Goal: Task Accomplishment & Management: Manage account settings

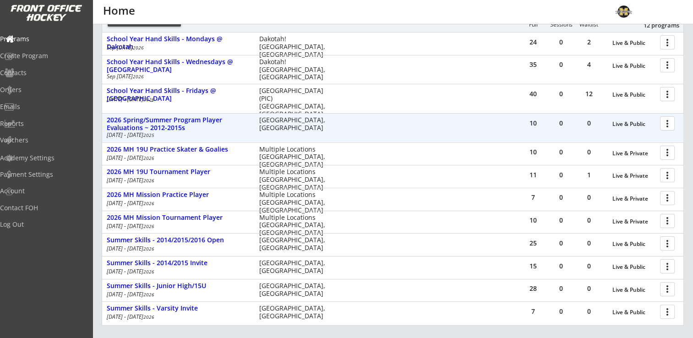
scroll to position [88, 0]
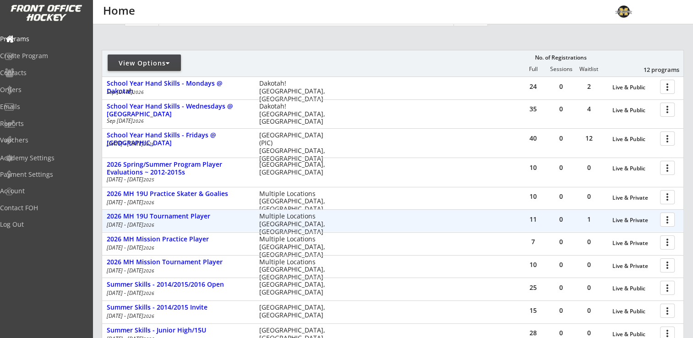
click at [672, 221] on div at bounding box center [669, 219] width 16 height 16
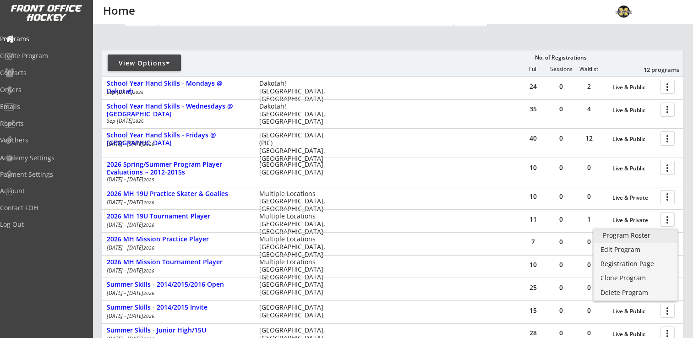
click at [634, 235] on div "Program Roster" at bounding box center [635, 235] width 65 height 6
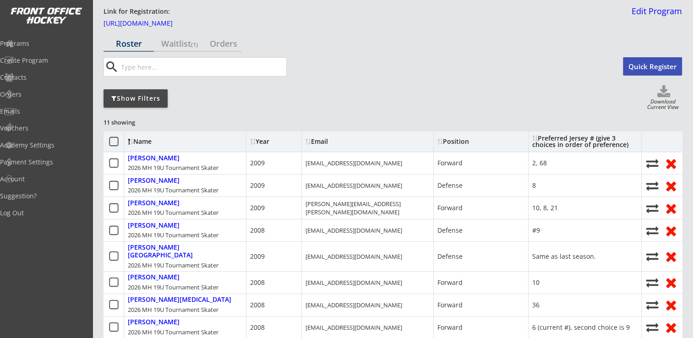
scroll to position [46, 0]
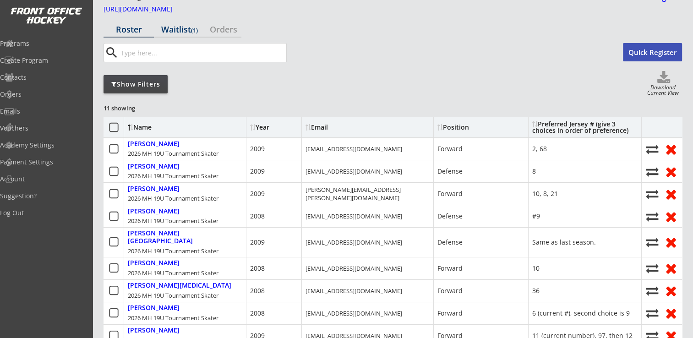
click at [191, 33] on div "Waitlist (1)" at bounding box center [179, 29] width 50 height 8
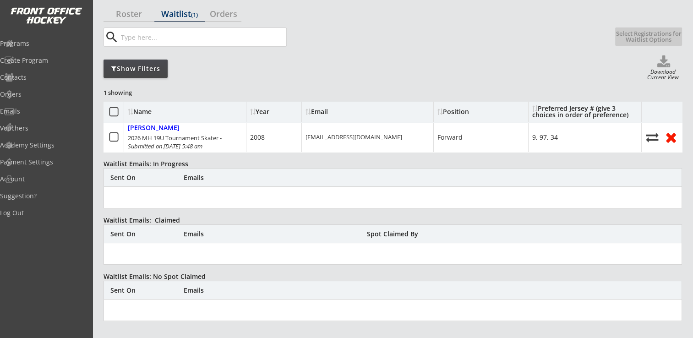
scroll to position [46, 0]
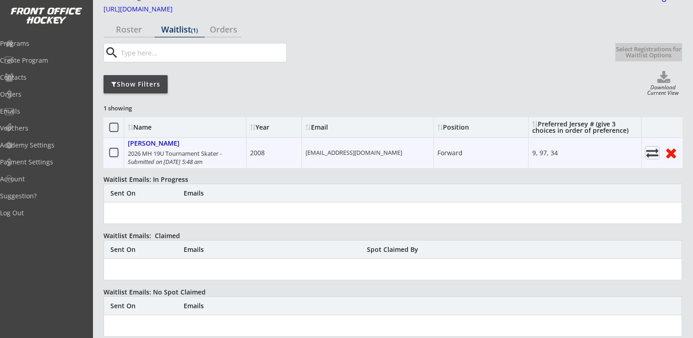
click at [649, 151] on use at bounding box center [652, 152] width 12 height 9
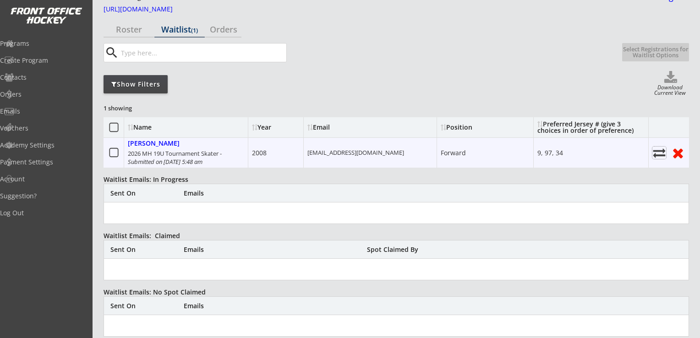
select select ""Register Player - No Payment""
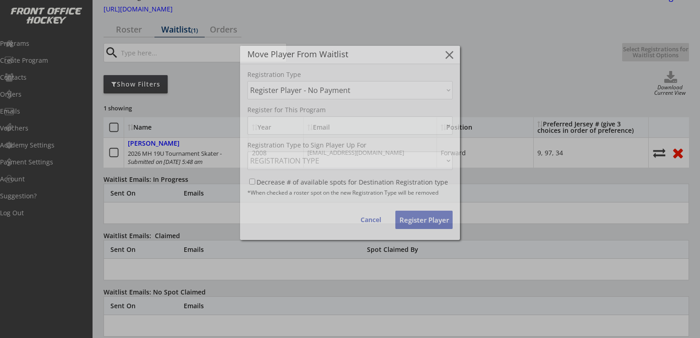
select select ""1348695171700984260__LOOKUP__1755279430068x401447561806217200""
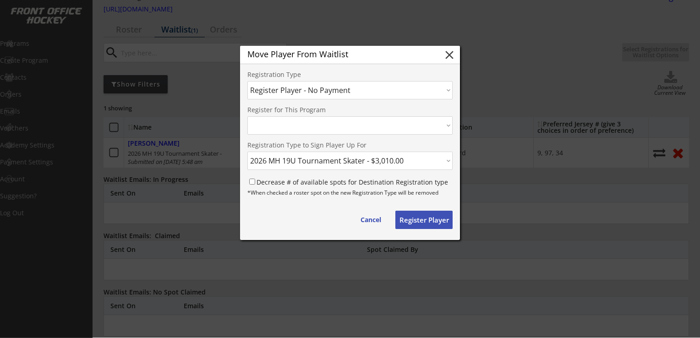
select select ""1348695171700984260__LOOKUP__1755279430068x951405597060759600""
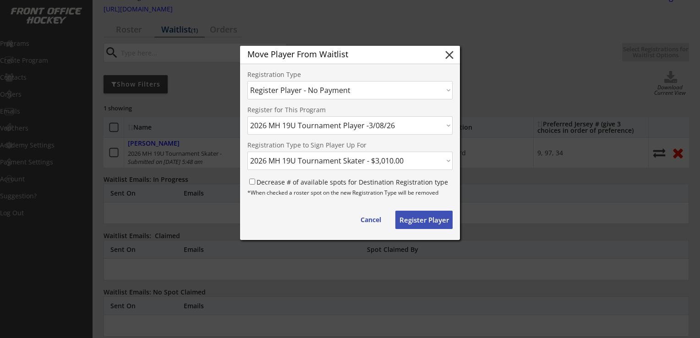
click at [392, 89] on select "Choose an option... Move Player to a Different Waitlist Register Player - No Pa…" at bounding box center [349, 90] width 205 height 18
click at [247, 81] on select "Choose an option... Move Player to a Different Waitlist Register Player - No Pa…" at bounding box center [349, 90] width 205 height 18
click at [406, 157] on select "REGISTRATION TYPE 2026 MH 19U Tournament Skater - $3,010.00" at bounding box center [349, 161] width 205 height 18
click at [419, 142] on div "Register for This Program PROGRAM Gustavus Golf Camp July 9-13, 2017 -7/09/17 G…" at bounding box center [349, 153] width 205 height 93
click at [252, 180] on input "Decrease # of available spots for Destination Registration type" at bounding box center [252, 182] width 6 height 6
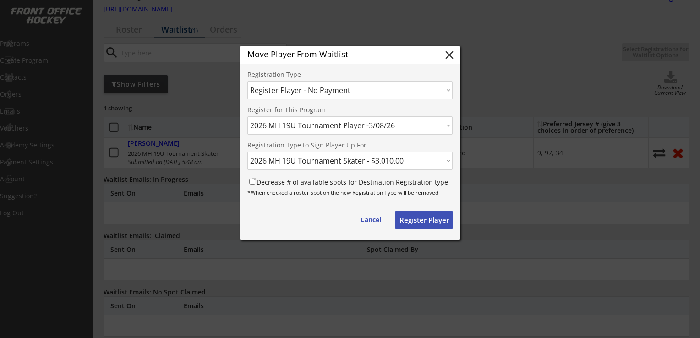
checkbox input "true"
click at [431, 221] on button "Register Player" at bounding box center [423, 220] width 57 height 18
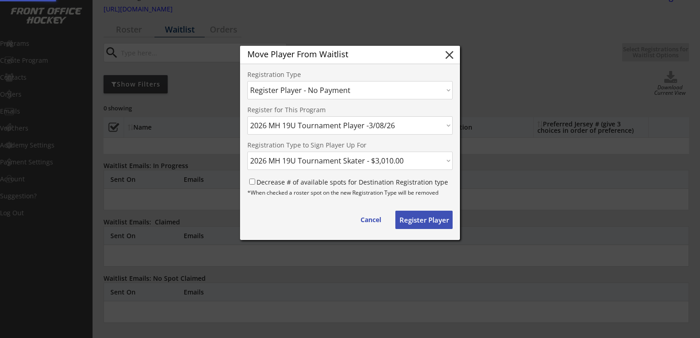
select select ""PLACEHOLDER_1427118222253""
checkbox input "false"
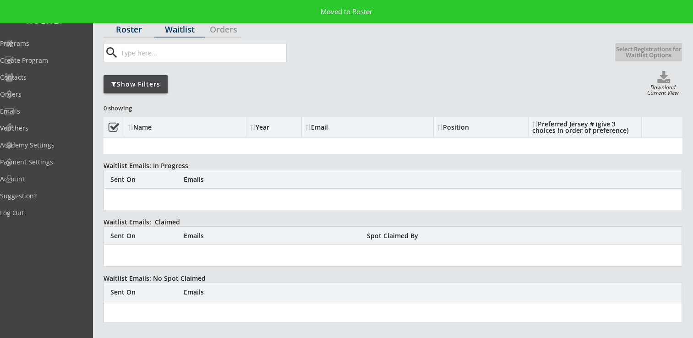
click at [138, 31] on div "Roster" at bounding box center [129, 29] width 50 height 8
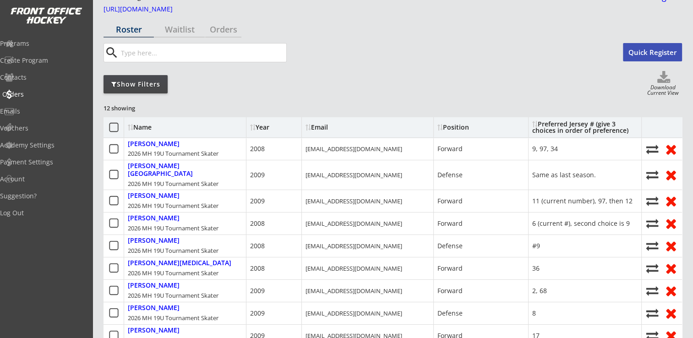
click at [36, 94] on div "Orders" at bounding box center [43, 94] width 82 height 6
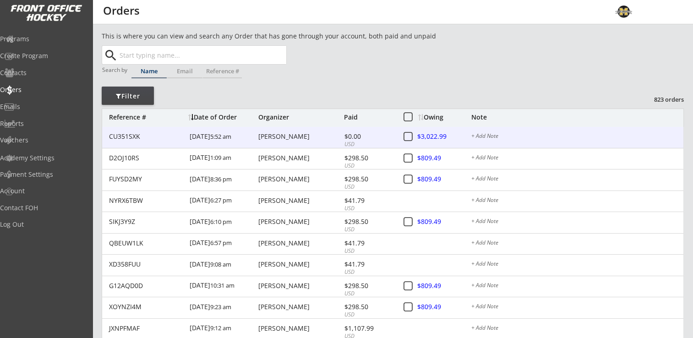
click at [440, 136] on div at bounding box center [438, 136] width 40 height 11
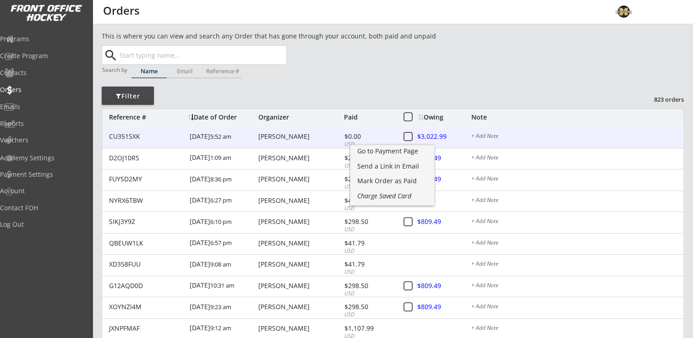
click at [275, 140] on div "Lisa Krieg" at bounding box center [299, 136] width 83 height 6
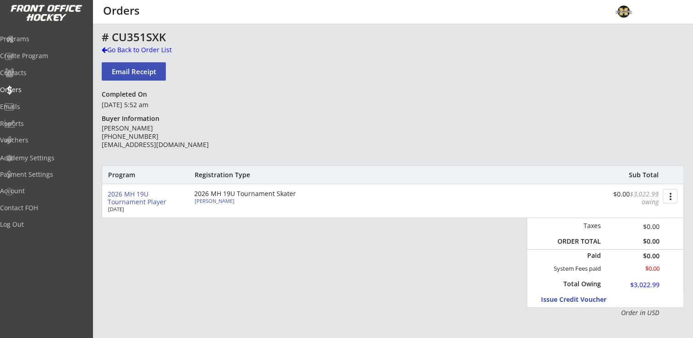
click at [658, 196] on div "$0.00 $3,022.99 owing" at bounding box center [629, 199] width 57 height 16
click at [663, 197] on button "more_vert" at bounding box center [670, 196] width 15 height 14
click at [651, 210] on div "Change Owing" at bounding box center [635, 213] width 65 height 6
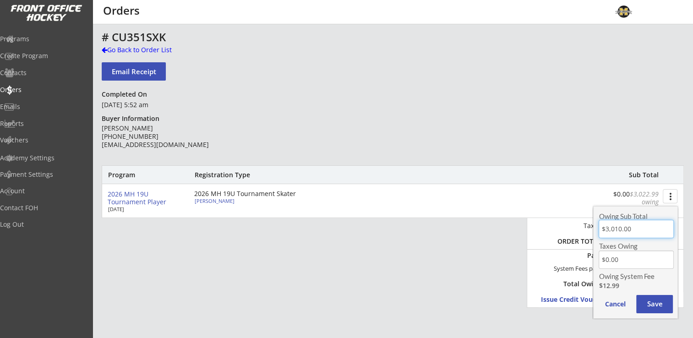
drag, startPoint x: 636, startPoint y: 226, endPoint x: 591, endPoint y: 230, distance: 44.6
click at [591, 230] on body "This is where you can view and search any Order that has gone through your acco…" at bounding box center [346, 169] width 693 height 338
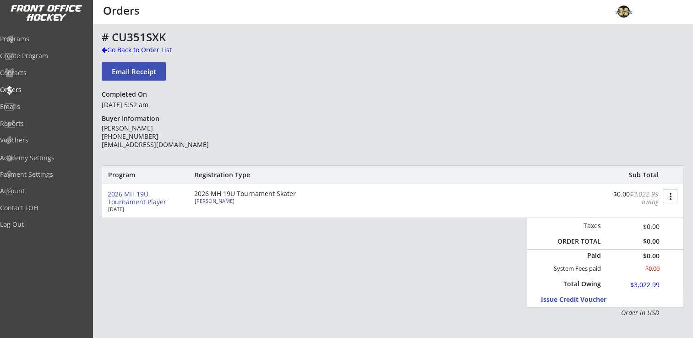
click at [674, 191] on button "more_vert" at bounding box center [670, 196] width 15 height 14
click at [627, 215] on div "Change Owing" at bounding box center [635, 213] width 65 height 6
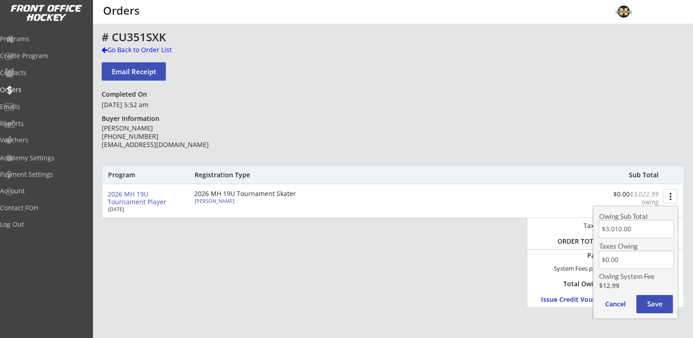
click at [634, 224] on input "input" at bounding box center [636, 229] width 75 height 18
type input "$1,915.00"
click at [475, 234] on div "Program Registration Type Sub Total 2026 MH 19U Tournament Player Mar 8, 2026 2…" at bounding box center [393, 241] width 582 height 152
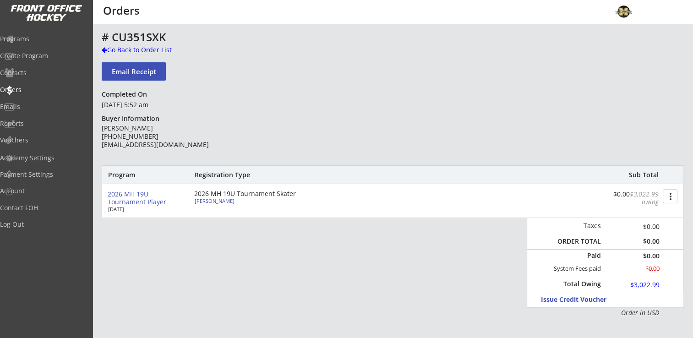
click at [669, 193] on button "more_vert" at bounding box center [670, 196] width 15 height 14
click at [640, 216] on div "Change Owing" at bounding box center [635, 213] width 65 height 6
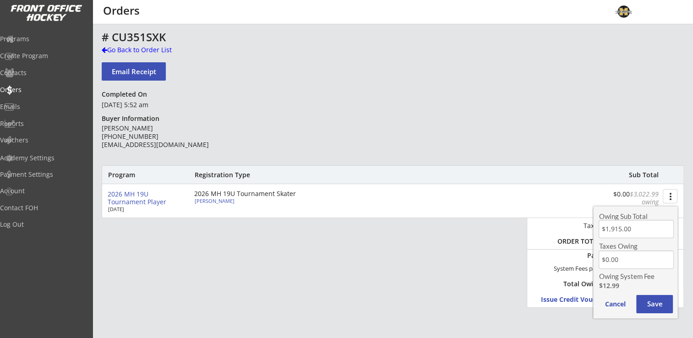
click at [667, 301] on button "Save" at bounding box center [654, 304] width 37 height 18
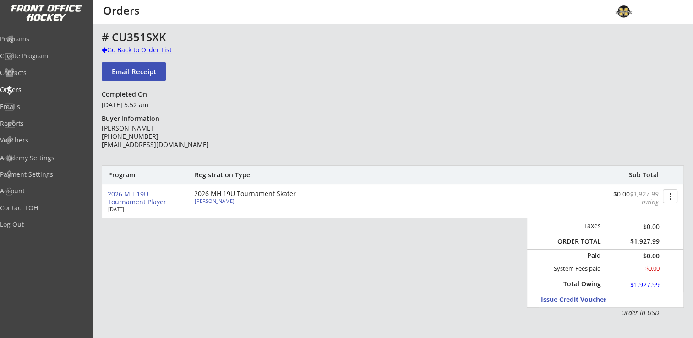
click at [157, 49] on div "Go Back to Order List" at bounding box center [149, 49] width 94 height 9
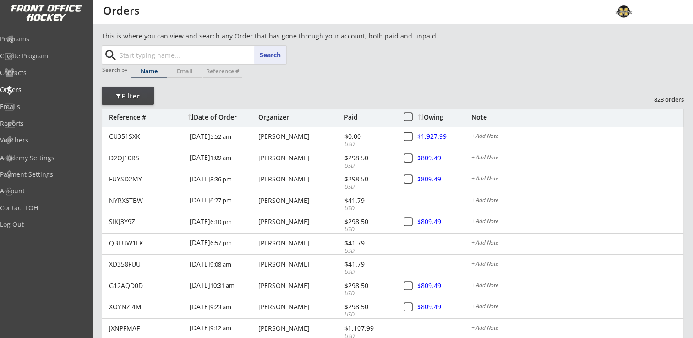
click at [189, 54] on input "text" at bounding box center [202, 55] width 169 height 18
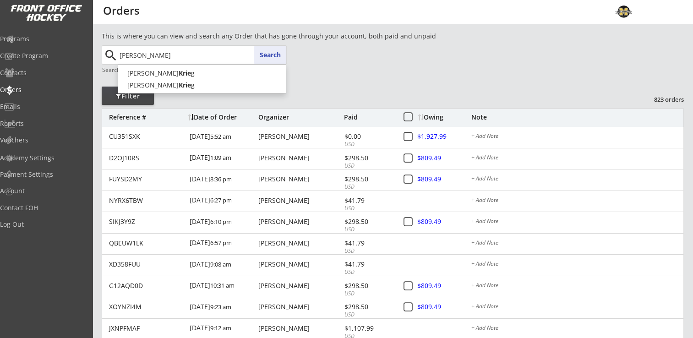
type input "krieg"
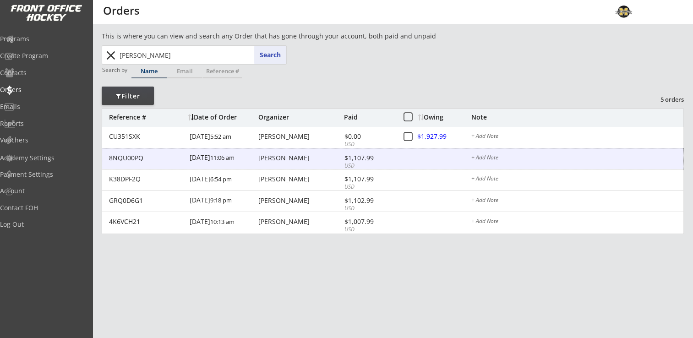
click at [280, 160] on div "Lisa Krieg" at bounding box center [299, 158] width 83 height 6
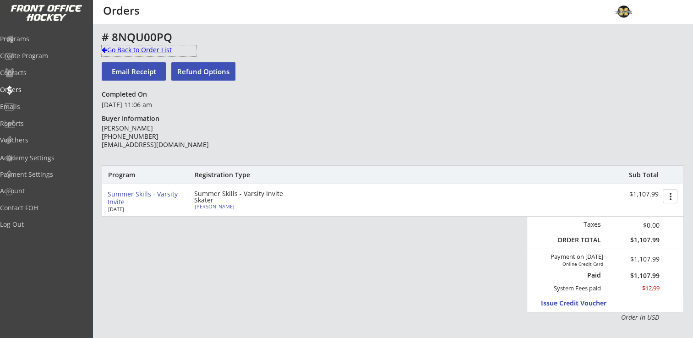
click at [134, 48] on div "Go Back to Order List" at bounding box center [149, 49] width 94 height 9
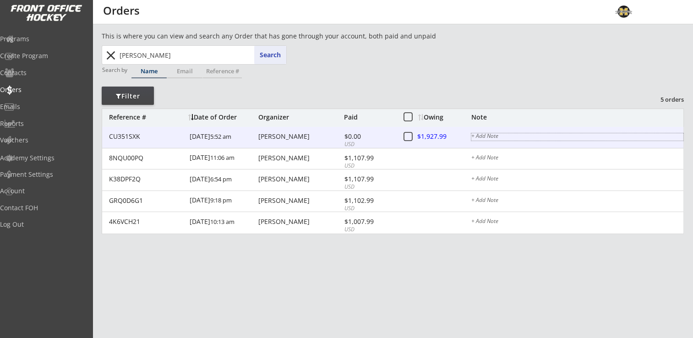
click at [484, 133] on div "+ Add Note" at bounding box center [577, 136] width 212 height 7
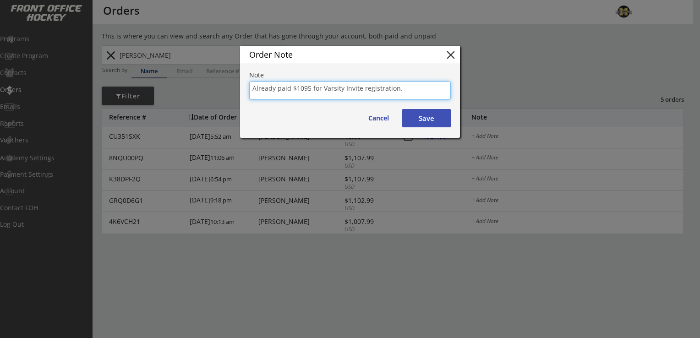
type textarea "Already paid $1095 for Varsity Invite registration."
click at [429, 116] on button "Save" at bounding box center [426, 118] width 49 height 18
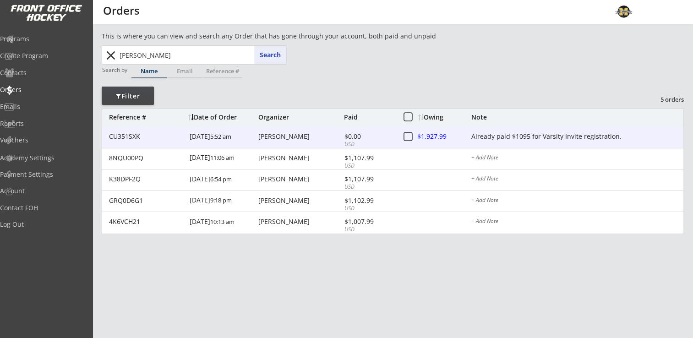
click at [268, 136] on div "Lisa Krieg" at bounding box center [299, 136] width 83 height 6
type textarea "Already paid $1095 for Varsity Invite registration."
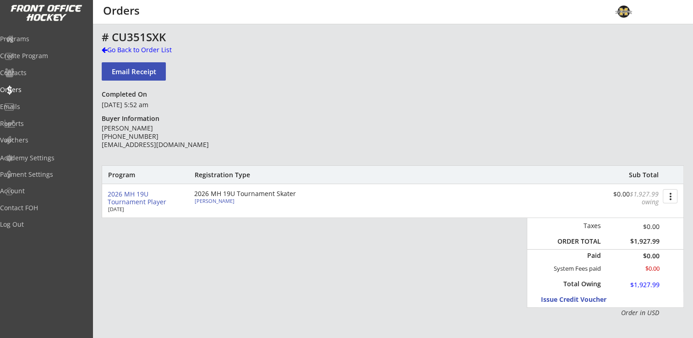
click at [667, 193] on button "more_vert" at bounding box center [670, 196] width 15 height 14
click at [145, 49] on div "Go Back to Order List" at bounding box center [149, 49] width 94 height 9
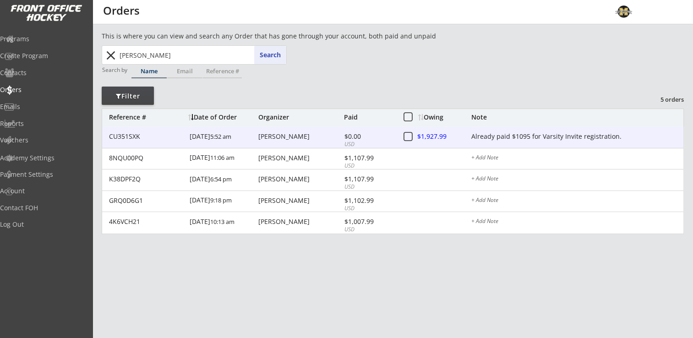
click at [438, 137] on div at bounding box center [438, 136] width 40 height 11
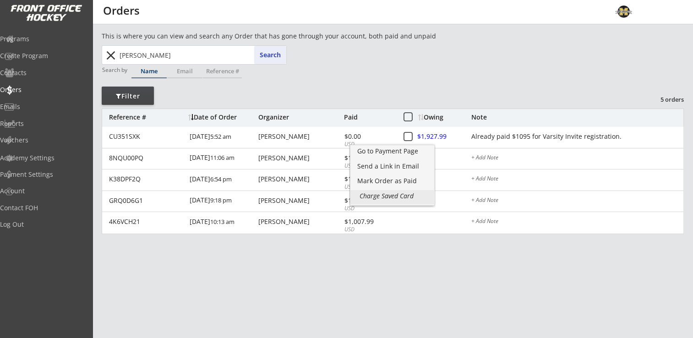
click at [404, 194] on div "Charge Saved Card" at bounding box center [392, 196] width 65 height 6
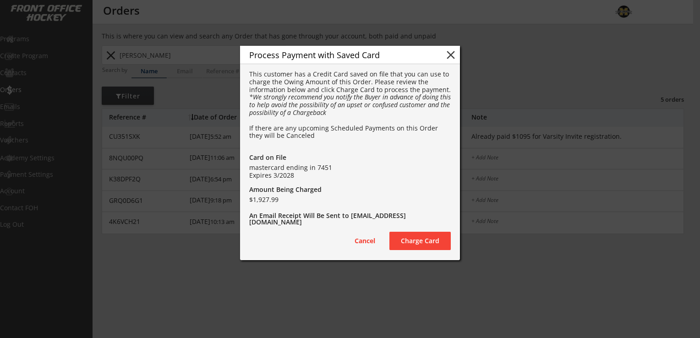
click at [427, 241] on button "Charge Card" at bounding box center [419, 241] width 61 height 18
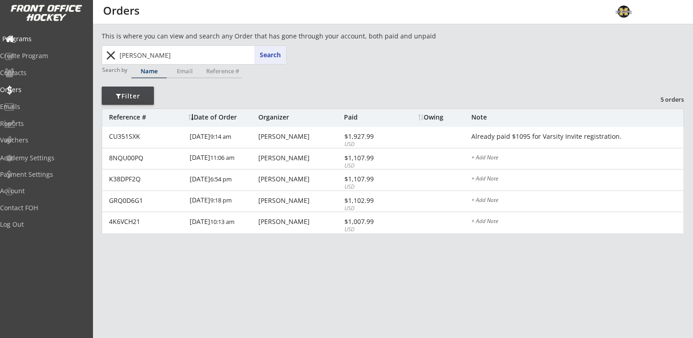
click at [38, 38] on div "Programs" at bounding box center [43, 39] width 82 height 6
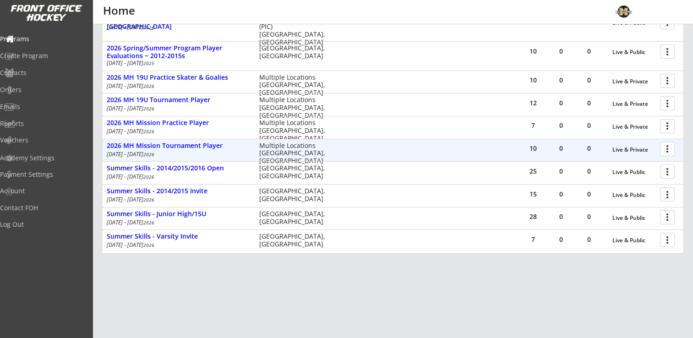
scroll to position [225, 0]
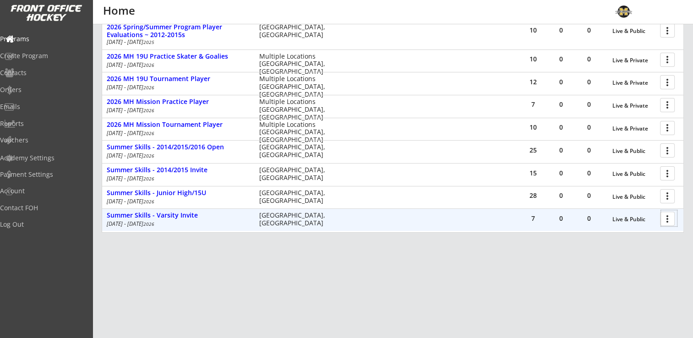
click at [676, 224] on div at bounding box center [669, 218] width 16 height 16
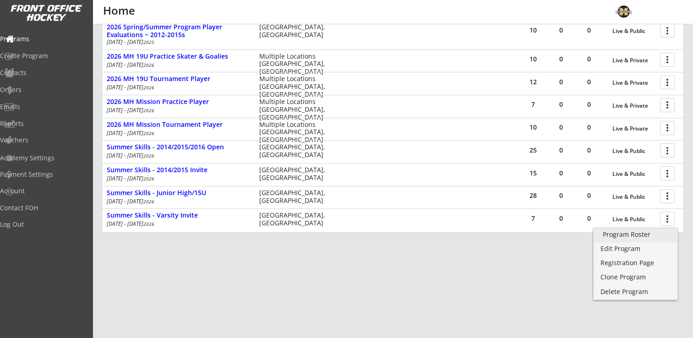
click at [639, 239] on link "Program Roster" at bounding box center [636, 236] width 84 height 14
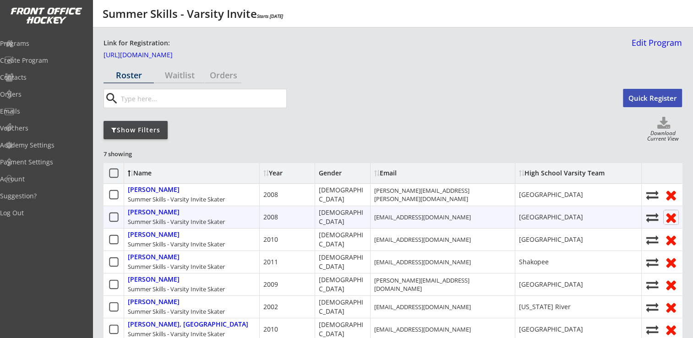
click at [670, 218] on use at bounding box center [671, 218] width 10 height 10
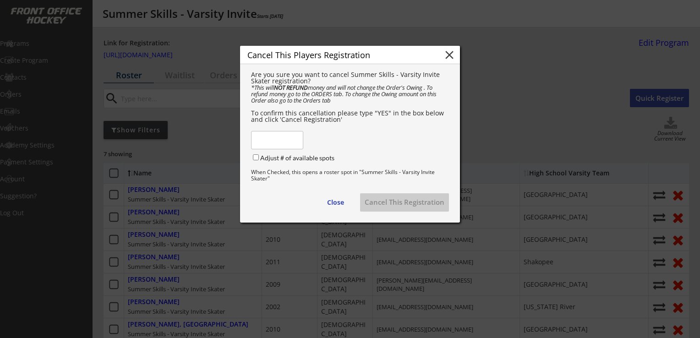
click at [283, 147] on input "input" at bounding box center [277, 140] width 52 height 18
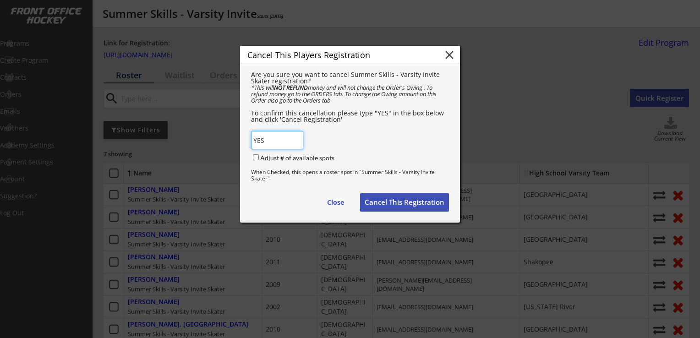
type input "YES"
click input "Adjust # of available spots"
checkbox input "true"
click button "Cancel This Registration"
checkbox input "false"
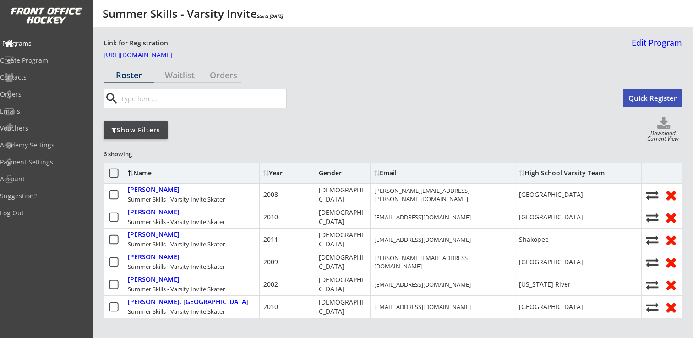
click div "Programs"
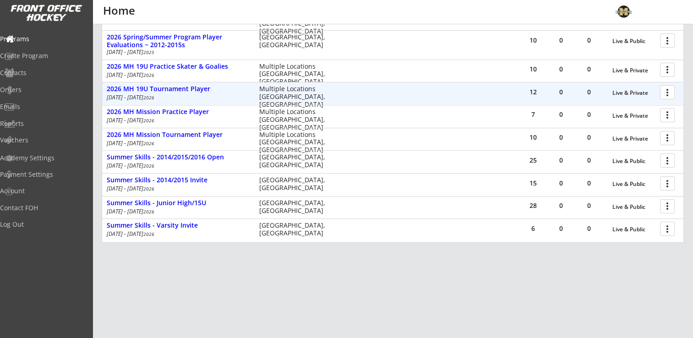
scroll to position [225, 0]
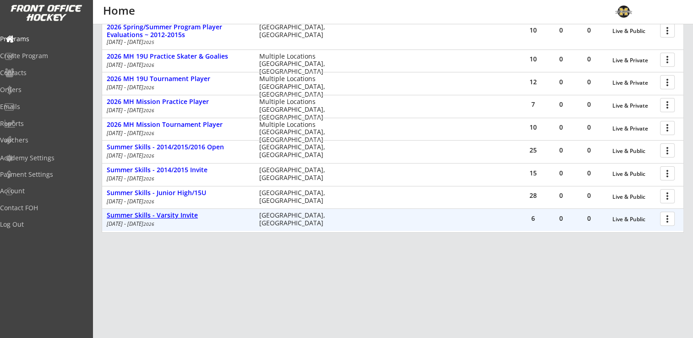
click at [169, 213] on div "Summer Skills - Varsity Invite" at bounding box center [178, 216] width 143 height 8
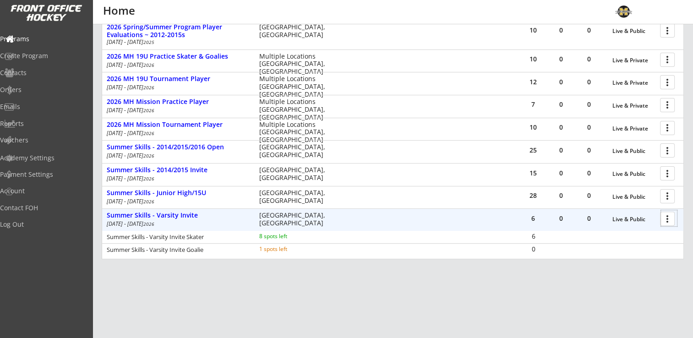
click at [668, 219] on div at bounding box center [669, 218] width 16 height 16
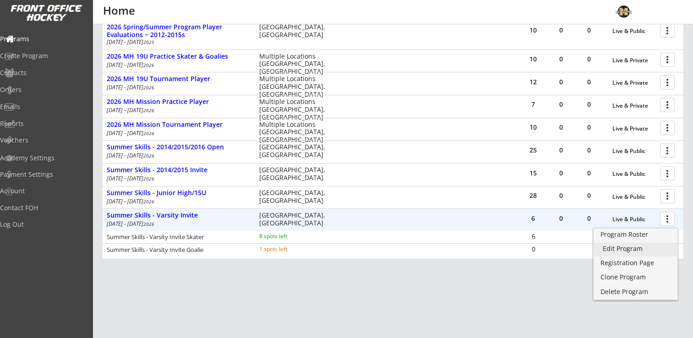
click at [639, 249] on div "Edit Program" at bounding box center [635, 248] width 65 height 6
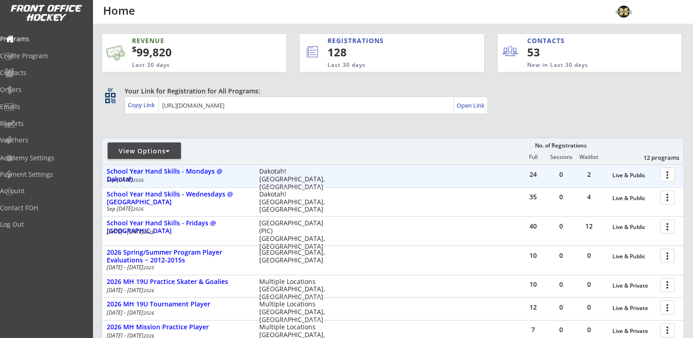
click at [664, 173] on div at bounding box center [669, 174] width 16 height 16
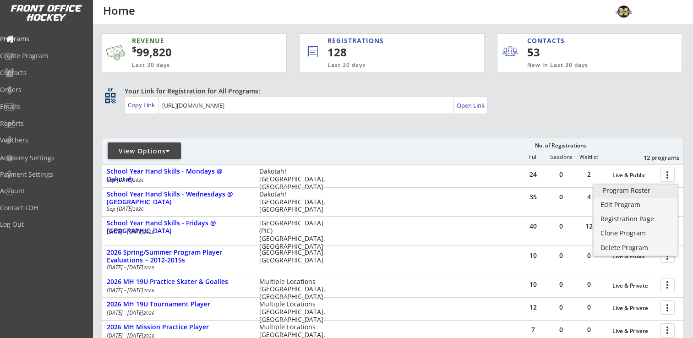
click at [617, 190] on div "Program Roster" at bounding box center [635, 190] width 65 height 6
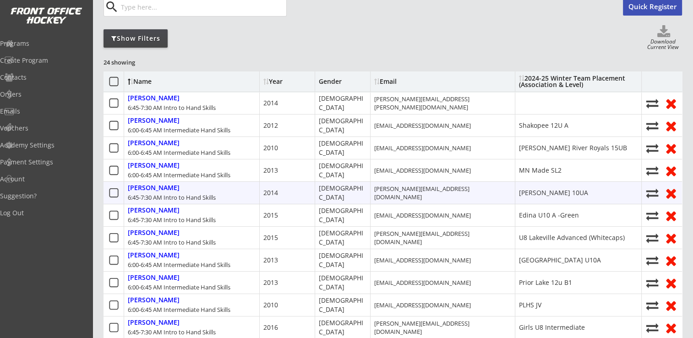
scroll to position [183, 0]
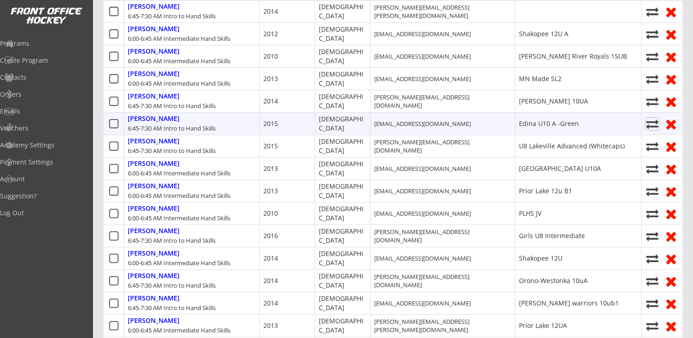
click at [650, 123] on icon at bounding box center [652, 124] width 14 height 12
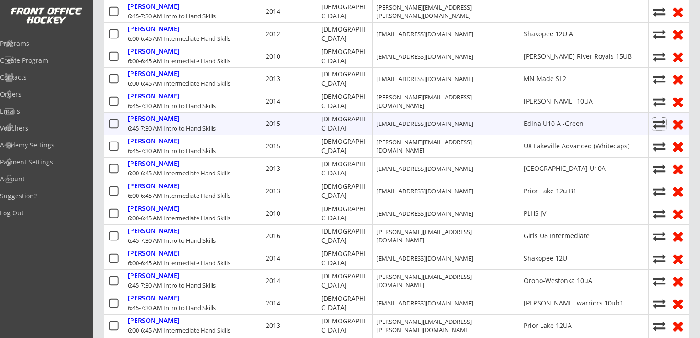
select select ""1348695171700984260__LOOKUP__1747258372052x200981149410656260""
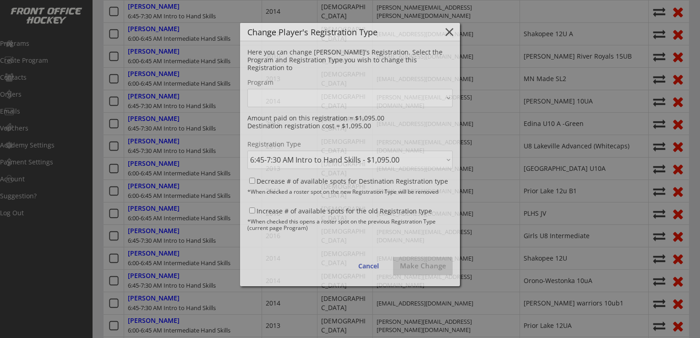
select select ""1348695171700984260__LOOKUP__1747258372052x629438062674051100""
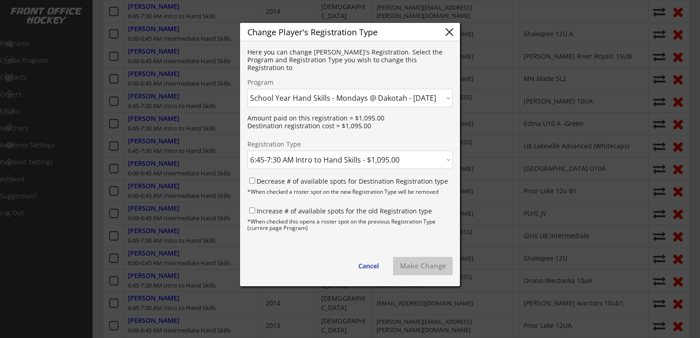
click at [415, 96] on select "Click here... 2025 MH Mission Practice Player - [DATE] 2025 MH Mission Tourname…" at bounding box center [349, 98] width 205 height 18
click at [247, 89] on select "Click here... 2025 MH Mission Practice Player - [DATE] 2025 MH Mission Tourname…" at bounding box center [349, 98] width 205 height 18
click at [354, 162] on select "Click here... 6:00-6:45 AM Intermediate Hand Skills - $1,095.00 6:45-7:30 AM In…" at bounding box center [349, 160] width 205 height 18
select select ""1348695171700984260__LOOKUP__1747258372052x391272525878001660""
click at [247, 151] on select "Click here... 6:00-6:45 AM Intermediate Hand Skills - $1,095.00 6:45-7:30 AM In…" at bounding box center [349, 160] width 205 height 18
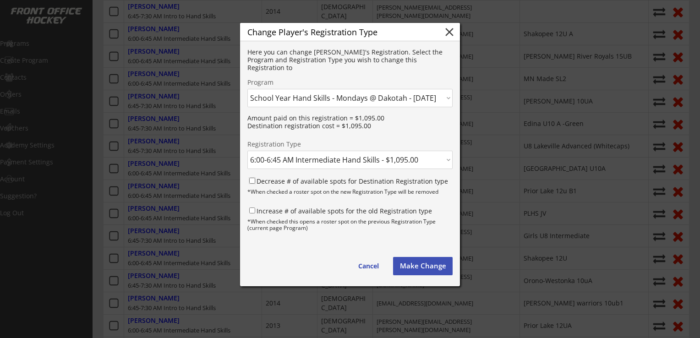
click at [251, 178] on input "Decrease # of available spots for Destination Registration type" at bounding box center [252, 181] width 6 height 6
checkbox input "true"
click at [251, 208] on input "Increase # of available spots for the old Registration type" at bounding box center [252, 210] width 6 height 6
checkbox input "true"
click at [431, 265] on button "Make Change" at bounding box center [423, 266] width 60 height 18
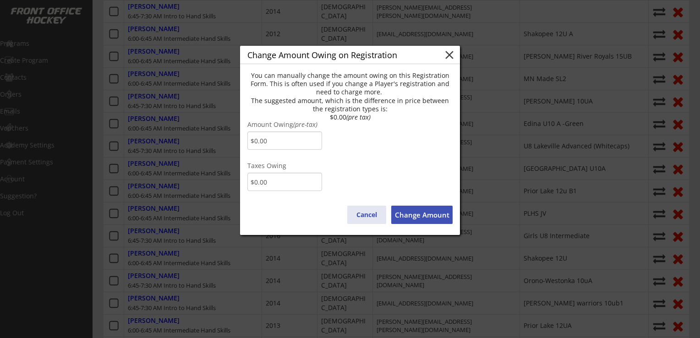
click at [372, 212] on button "Cancel" at bounding box center [366, 215] width 39 height 18
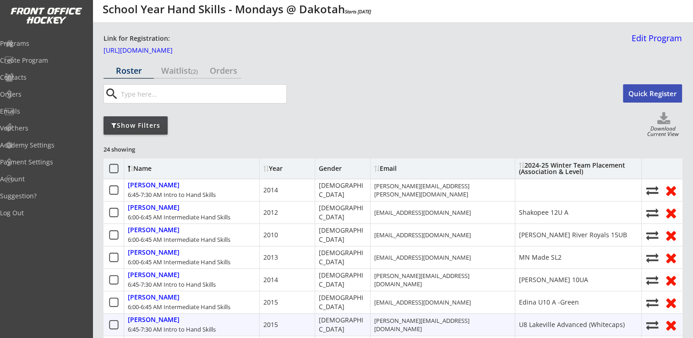
scroll to position [0, 0]
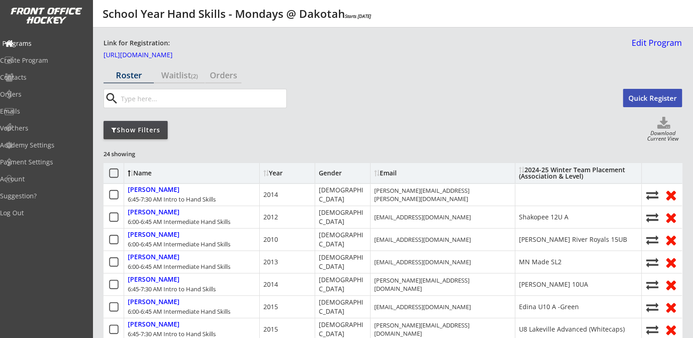
click at [39, 41] on div "Programs" at bounding box center [43, 43] width 82 height 6
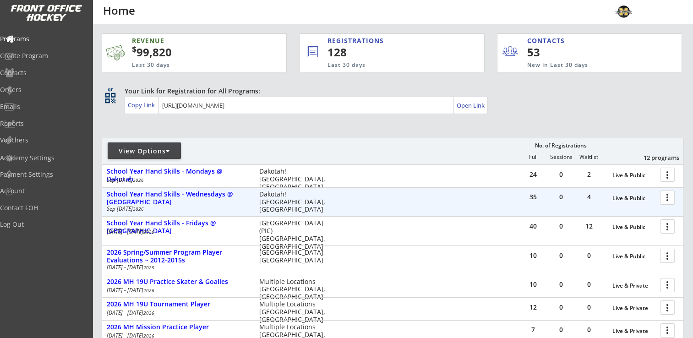
click at [671, 195] on div at bounding box center [669, 197] width 16 height 16
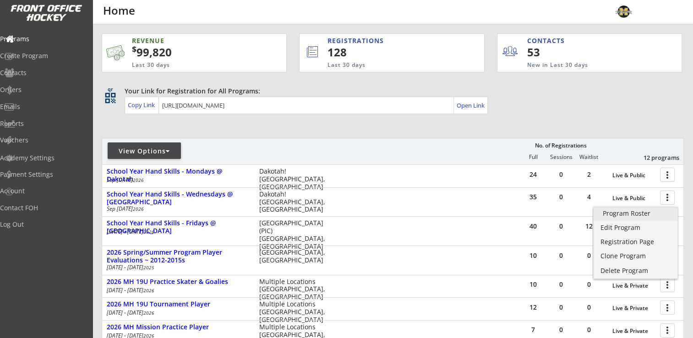
click at [642, 215] on div "Program Roster" at bounding box center [635, 213] width 65 height 6
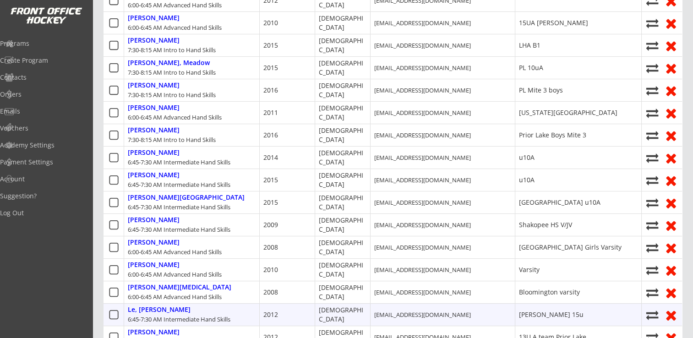
scroll to position [229, 0]
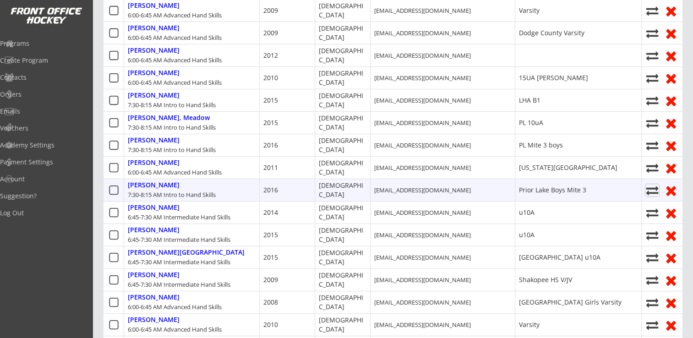
click at [650, 189] on icon at bounding box center [652, 190] width 14 height 12
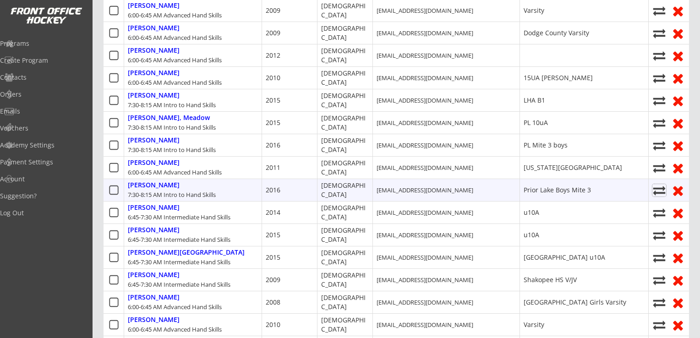
select select ""1348695171700984260__LOOKUP__1747257528707x393029034146529300""
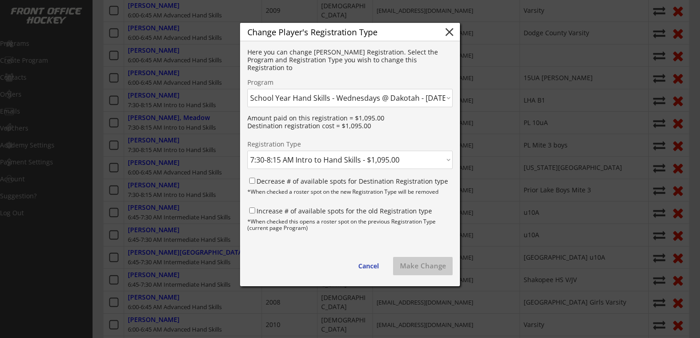
click at [377, 93] on select "Click here... 2025 MH Mission Practice Player - 3/05/25 2025 MH Mission Tournam…" at bounding box center [349, 98] width 205 height 18
select select ""1348695171700984260__LOOKUP__1747258372052x629438062674051100""
click at [247, 89] on select "Click here... 2025 MH Mission Practice Player - 3/05/25 2025 MH Mission Tournam…" at bounding box center [349, 98] width 205 height 18
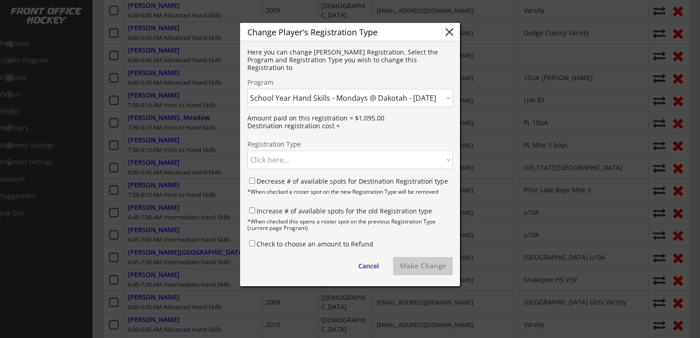
click at [313, 160] on select "Click here... 6:00-6:45 AM Intermediate Hand Skills - $1,095.00 6:45-7:30 AM In…" at bounding box center [349, 160] width 205 height 18
select select ""1348695171700984260__LOOKUP__1747258372052x200981149410656260""
click at [247, 151] on select "Click here... 6:00-6:45 AM Intermediate Hand Skills - $1,095.00 6:45-7:30 AM In…" at bounding box center [349, 160] width 205 height 18
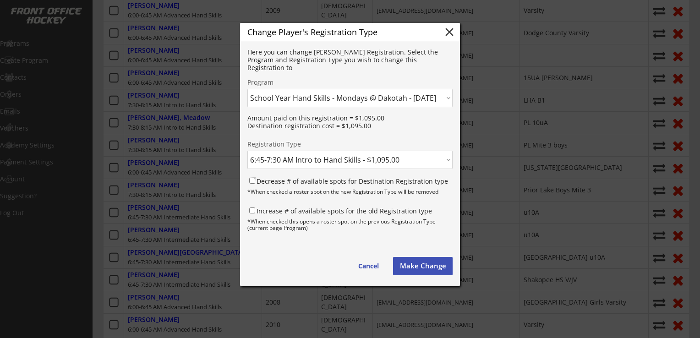
click at [253, 180] on input "Decrease # of available spots for Destination Registration type" at bounding box center [252, 181] width 6 height 6
checkbox input "true"
click at [253, 213] on input "Increase # of available spots for the old Registration type" at bounding box center [252, 210] width 6 height 6
checkbox input "true"
click at [420, 267] on button "Make Change" at bounding box center [423, 266] width 60 height 18
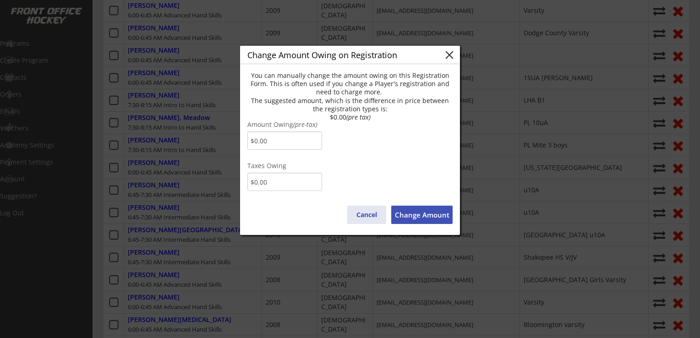
click at [363, 210] on button "Cancel" at bounding box center [366, 215] width 39 height 18
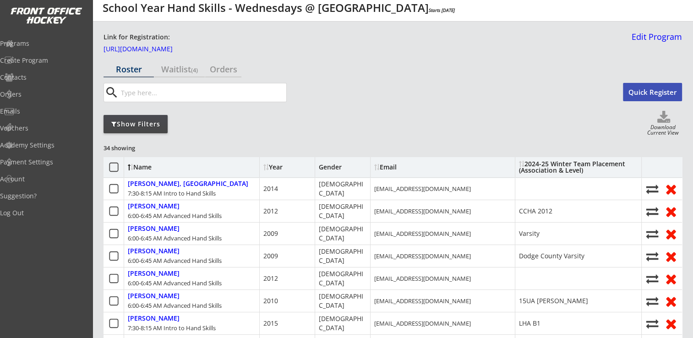
scroll to position [0, 0]
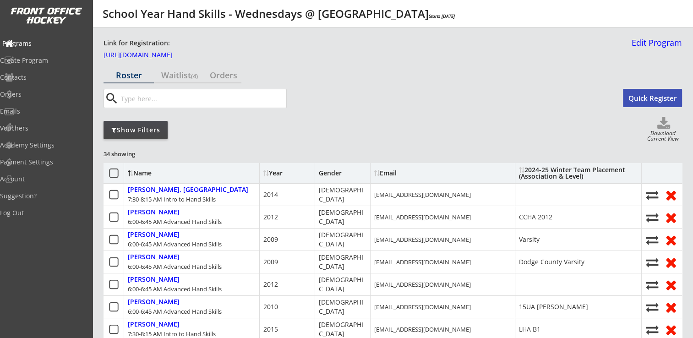
click at [57, 41] on div "Programs" at bounding box center [43, 43] width 82 height 6
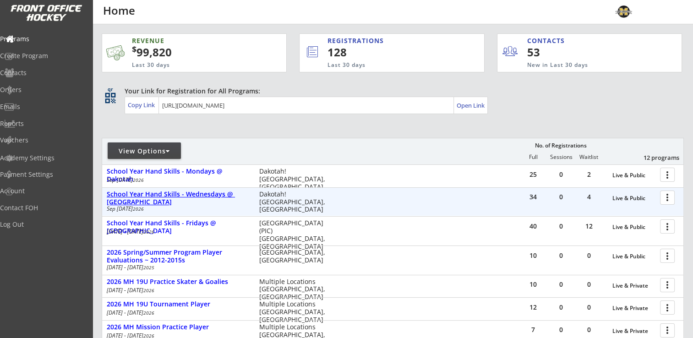
click at [209, 194] on div "School Year Hand Skills - Wednesdays @ [GEOGRAPHIC_DATA]" at bounding box center [178, 199] width 143 height 16
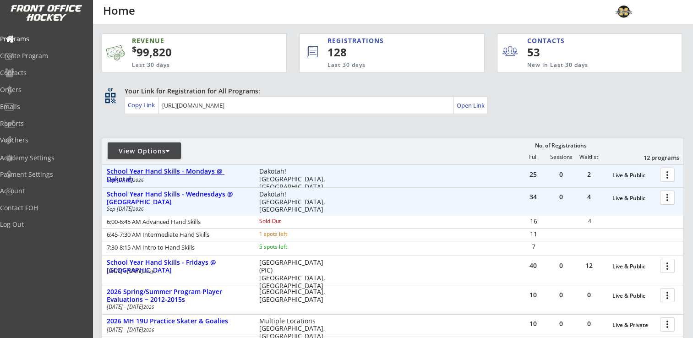
click at [205, 168] on div "School Year Hand Skills - Mondays @ Dakotah" at bounding box center [178, 176] width 143 height 16
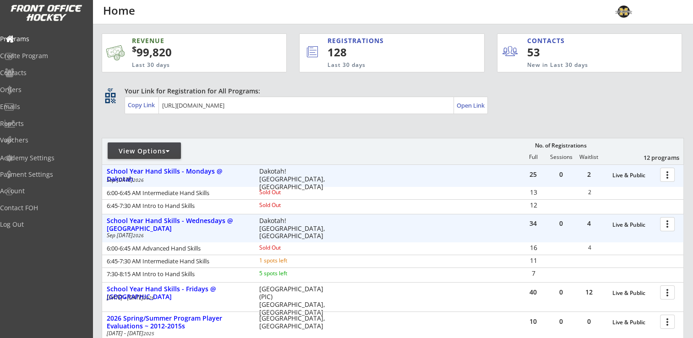
click at [669, 175] on div at bounding box center [669, 174] width 16 height 16
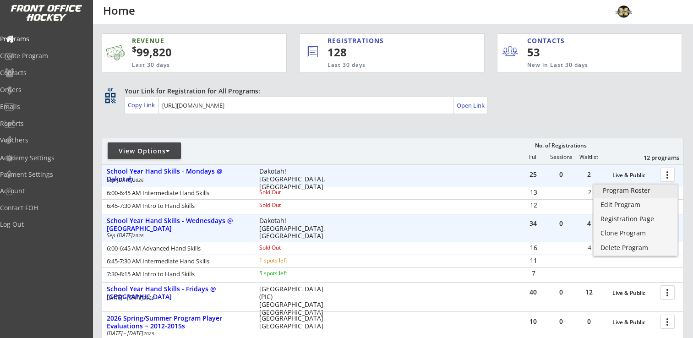
click at [646, 190] on div "Program Roster" at bounding box center [635, 190] width 65 height 6
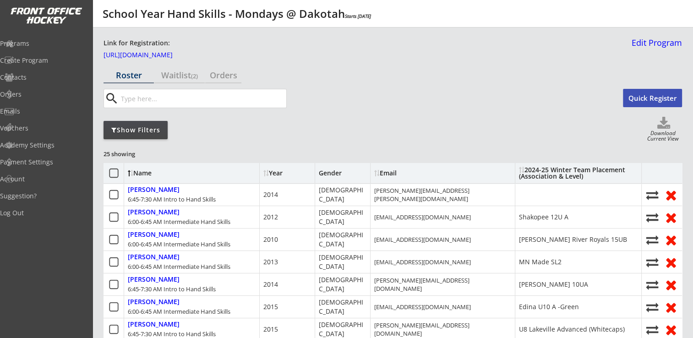
click at [660, 125] on use at bounding box center [663, 123] width 13 height 12
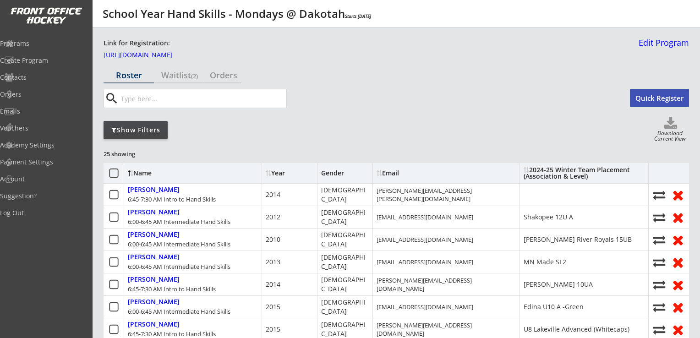
select select ""Player Info""
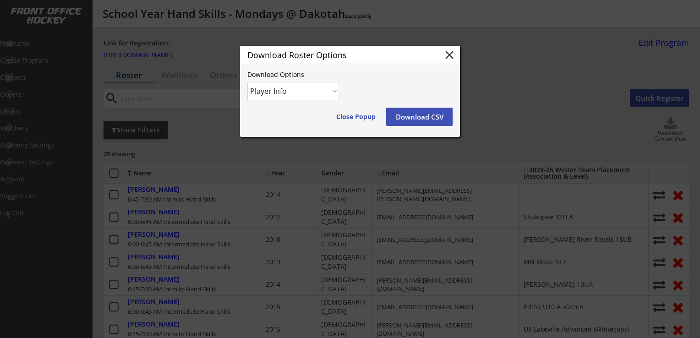
click at [438, 112] on button "Download CSV" at bounding box center [419, 117] width 66 height 18
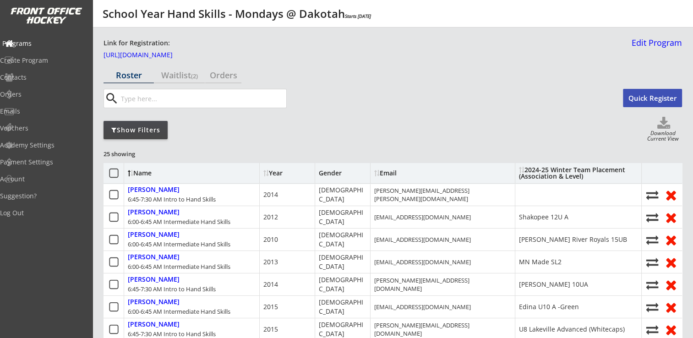
click at [44, 44] on div "Programs" at bounding box center [43, 43] width 82 height 6
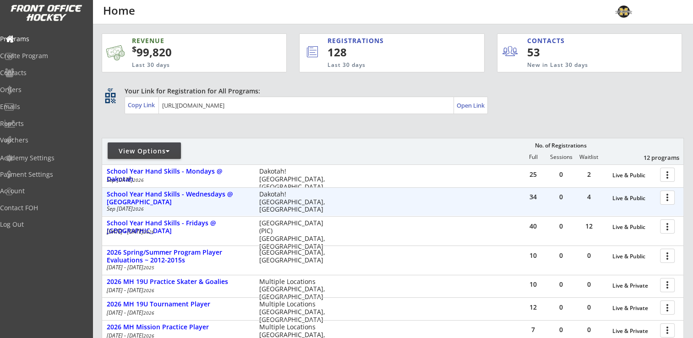
click at [668, 195] on div at bounding box center [669, 197] width 16 height 16
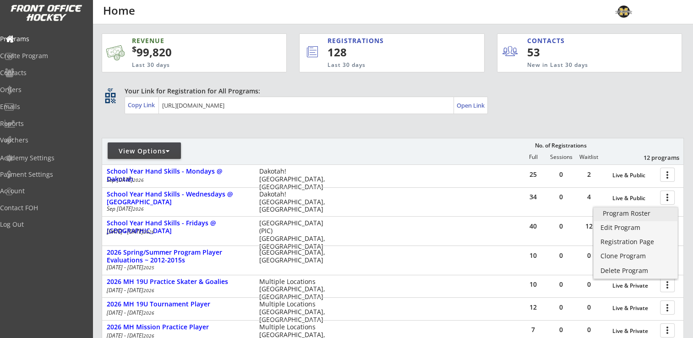
click at [646, 212] on div "Program Roster" at bounding box center [635, 213] width 65 height 6
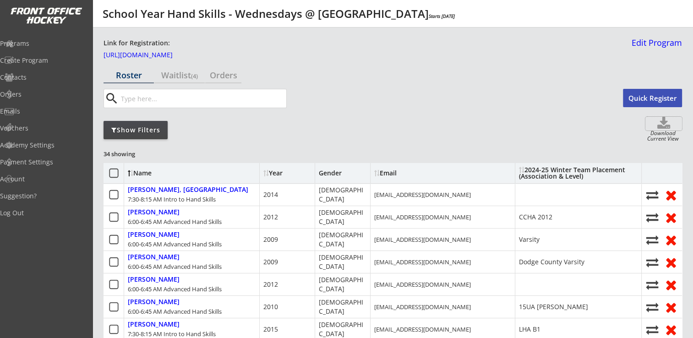
click at [663, 129] on icon at bounding box center [663, 124] width 37 height 14
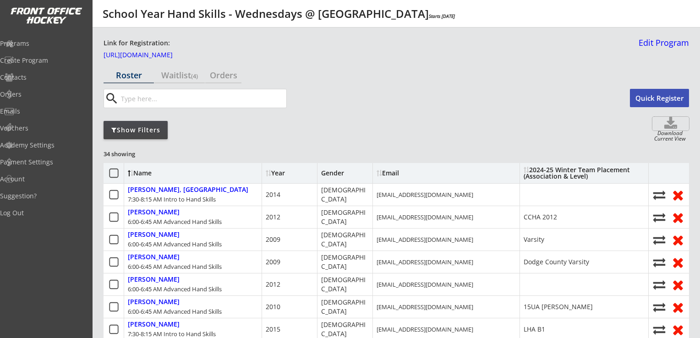
select select ""Player Info""
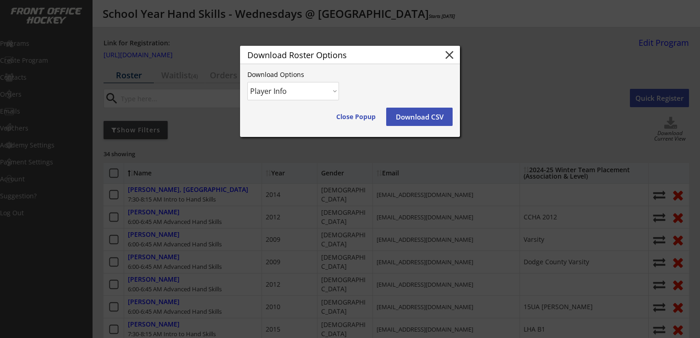
click at [414, 114] on button "Download CSV" at bounding box center [419, 117] width 66 height 18
